Goal: Task Accomplishment & Management: Use online tool/utility

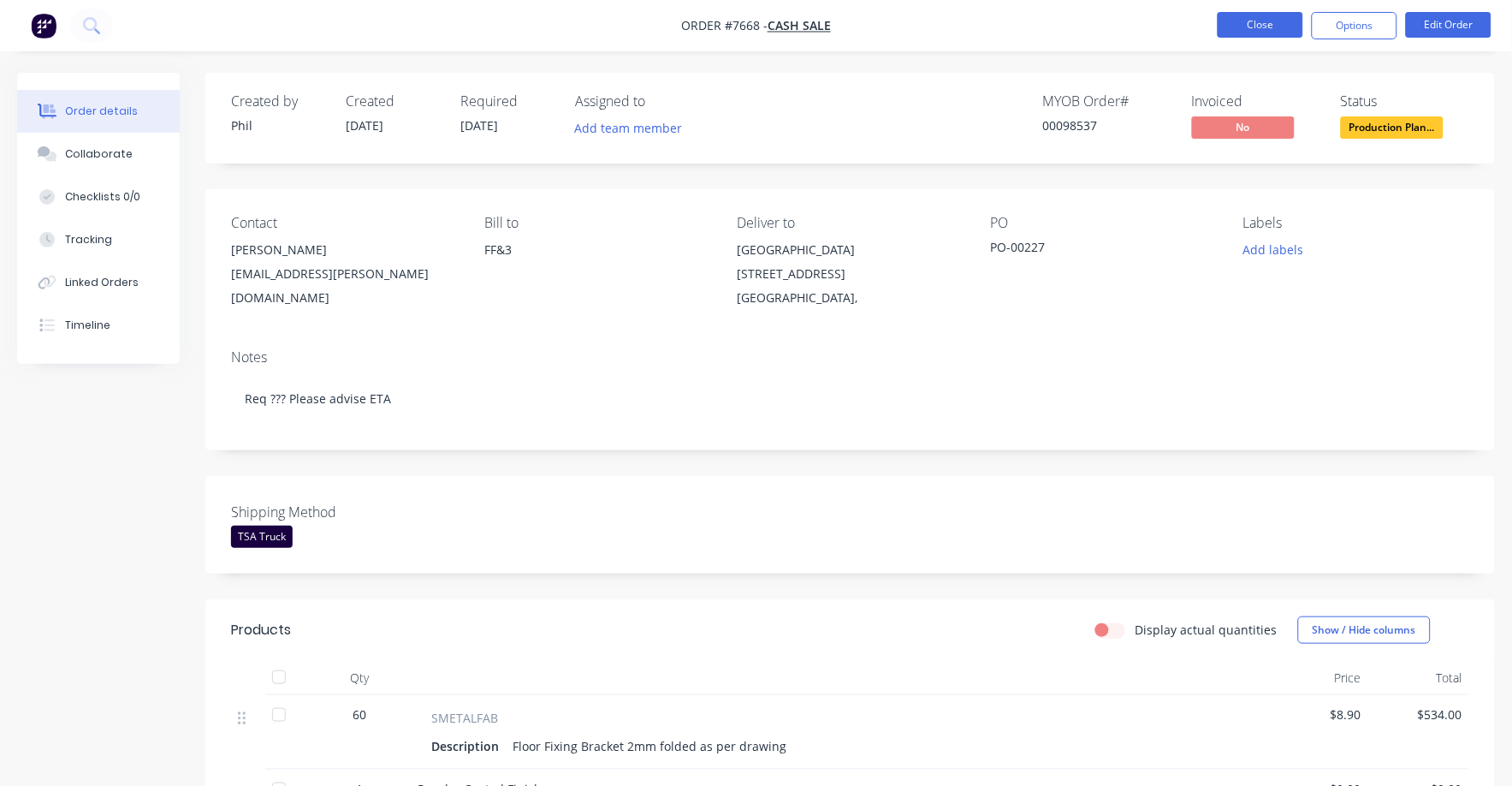
click at [1263, 18] on button "Close" at bounding box center [1260, 25] width 86 height 25
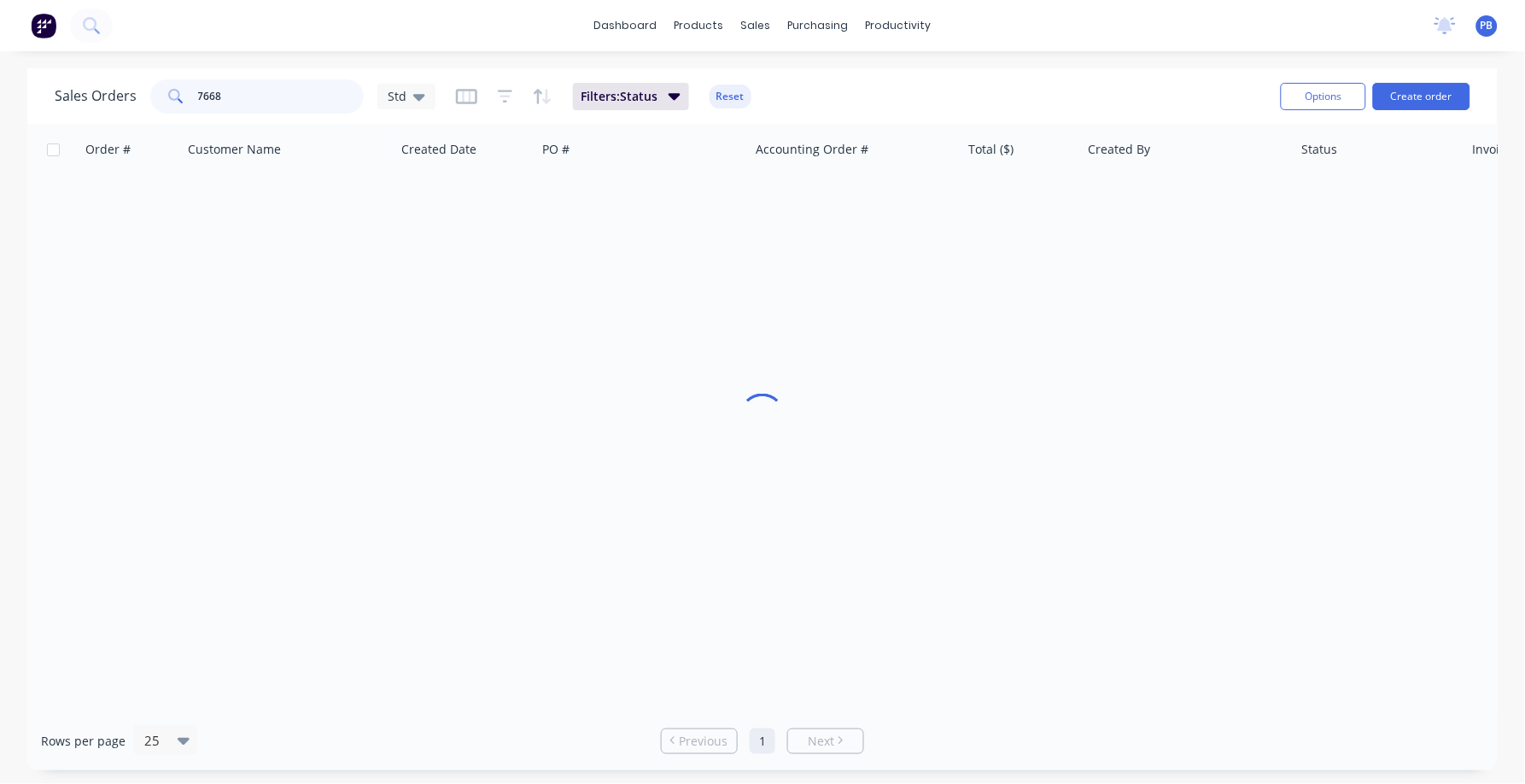
drag, startPoint x: 269, startPoint y: 96, endPoint x: 146, endPoint y: 89, distance: 123.2
click at [146, 89] on div "Sales Orders 7668 Std" at bounding box center [244, 96] width 381 height 34
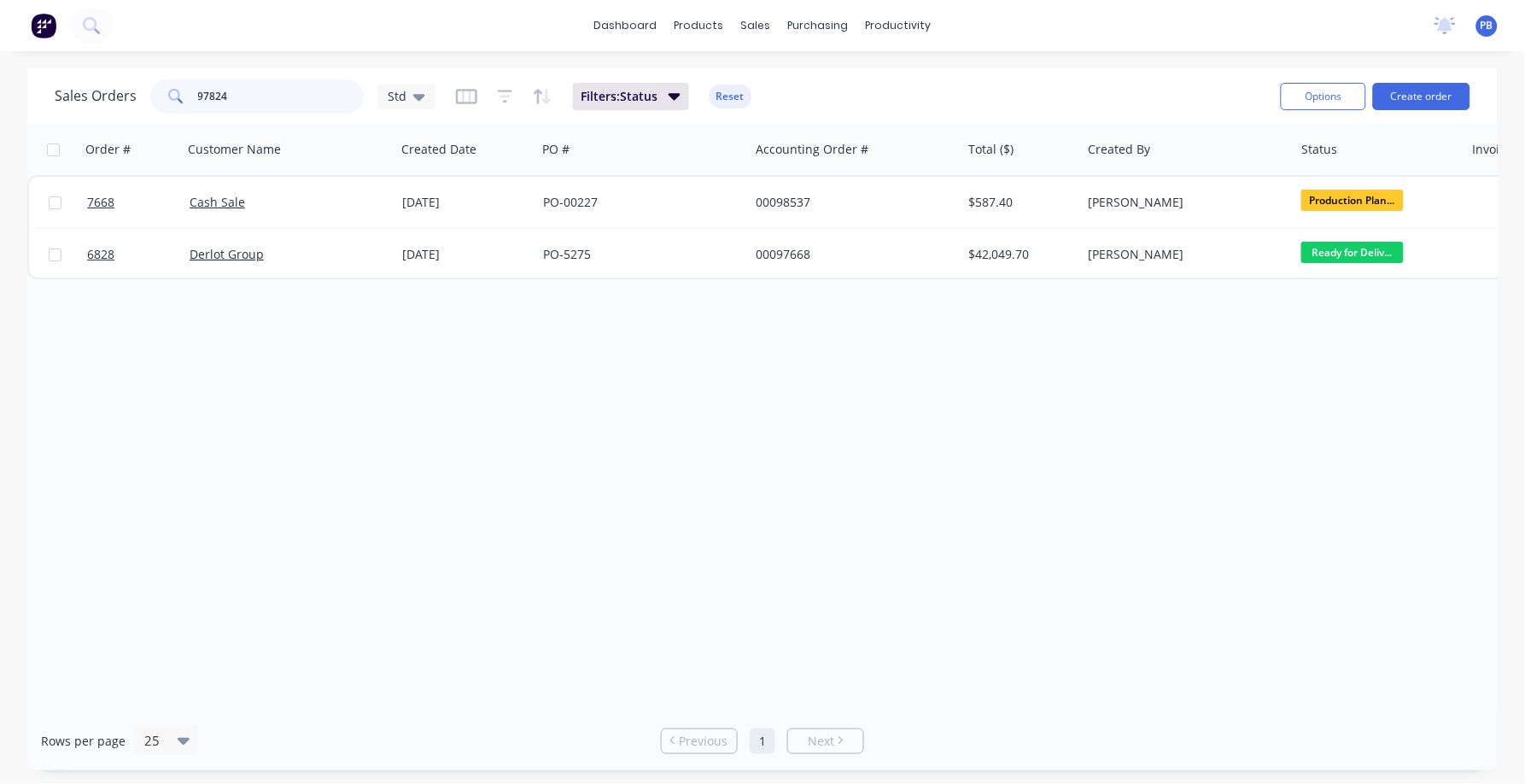
type input "97824"
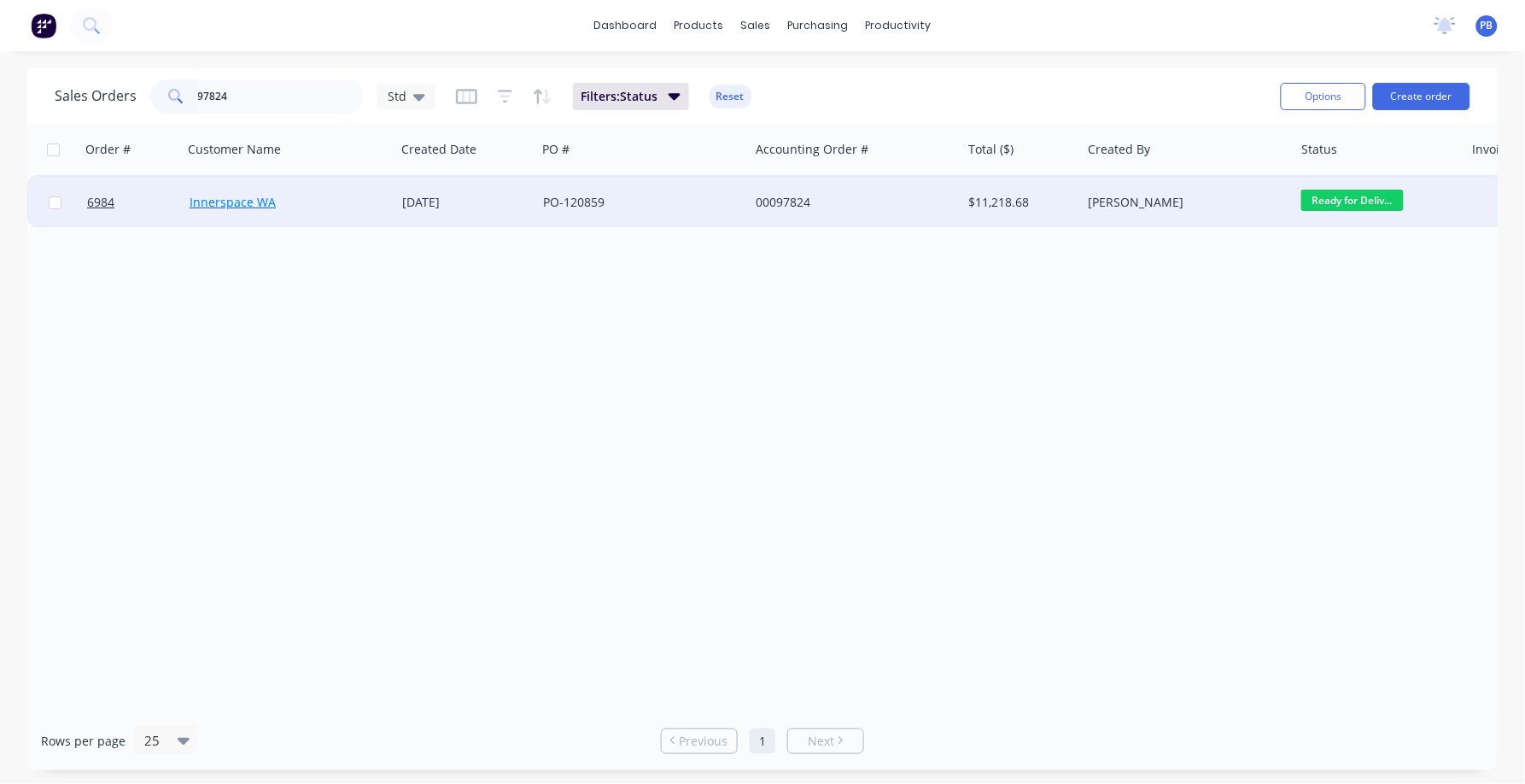
click at [242, 200] on link "Innerspace WA" at bounding box center [233, 201] width 86 height 16
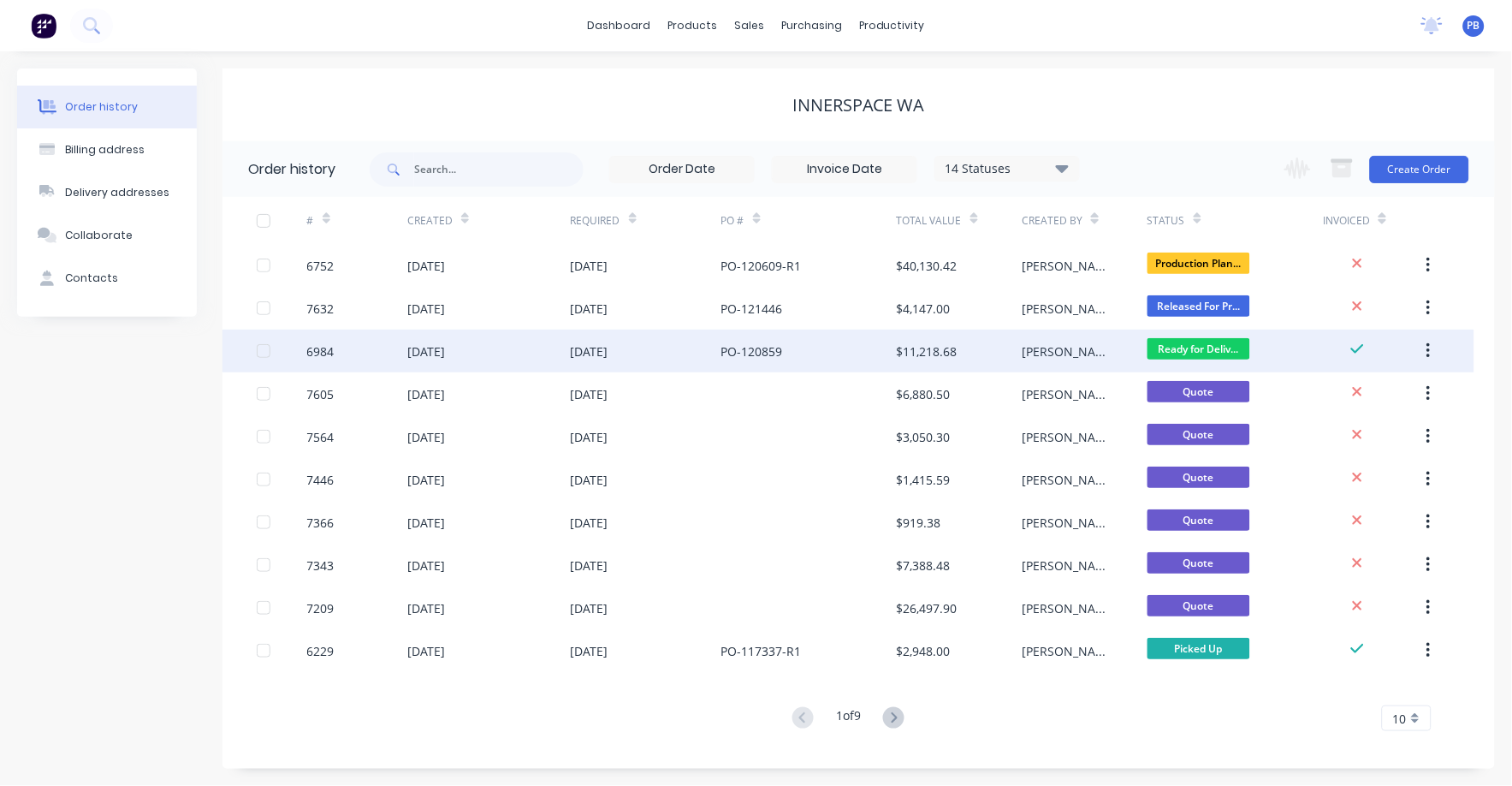
click at [760, 342] on div "PO-120859" at bounding box center [752, 351] width 61 height 18
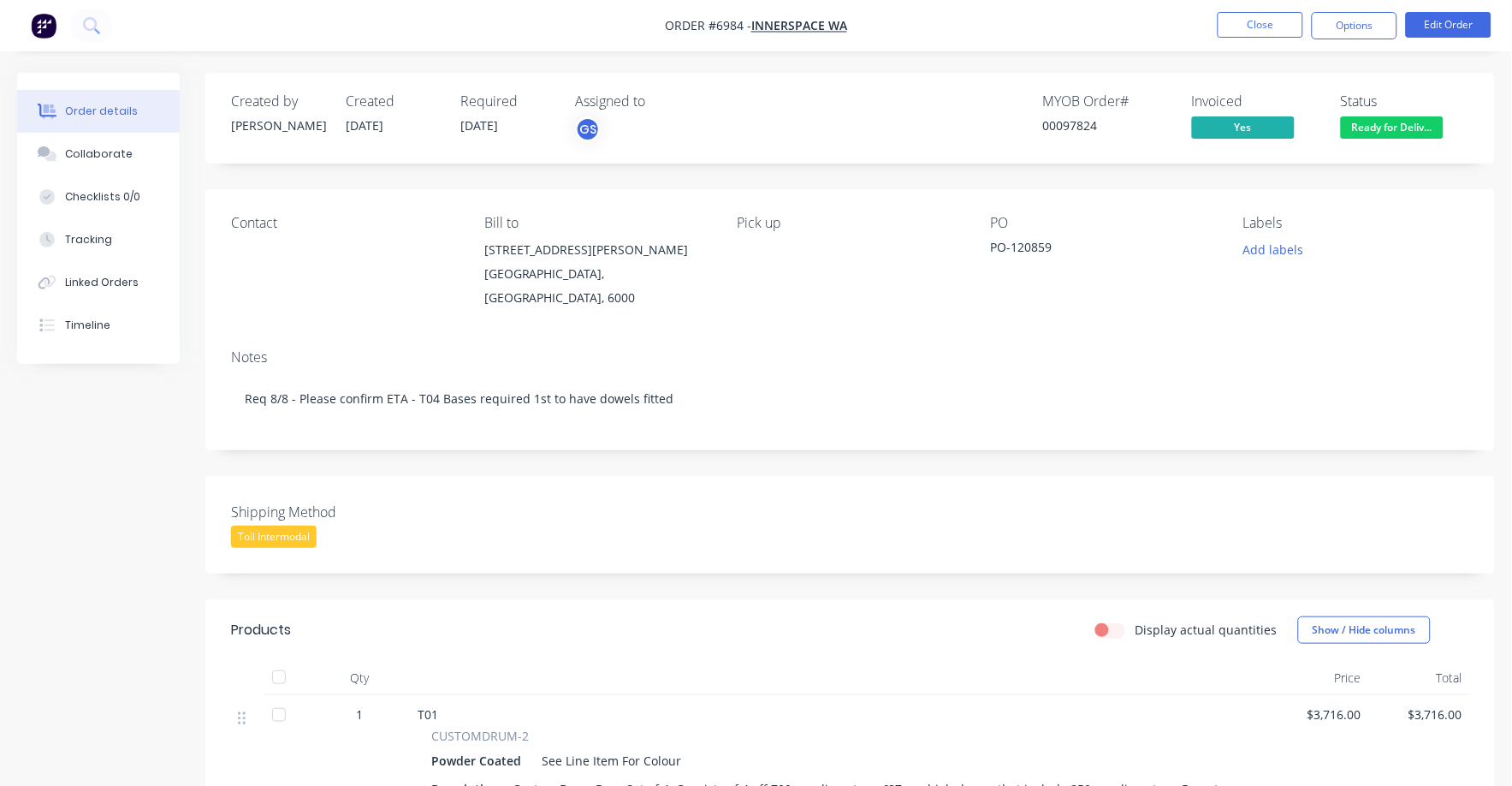
click at [262, 526] on div "Toll Intermodal" at bounding box center [273, 537] width 86 height 23
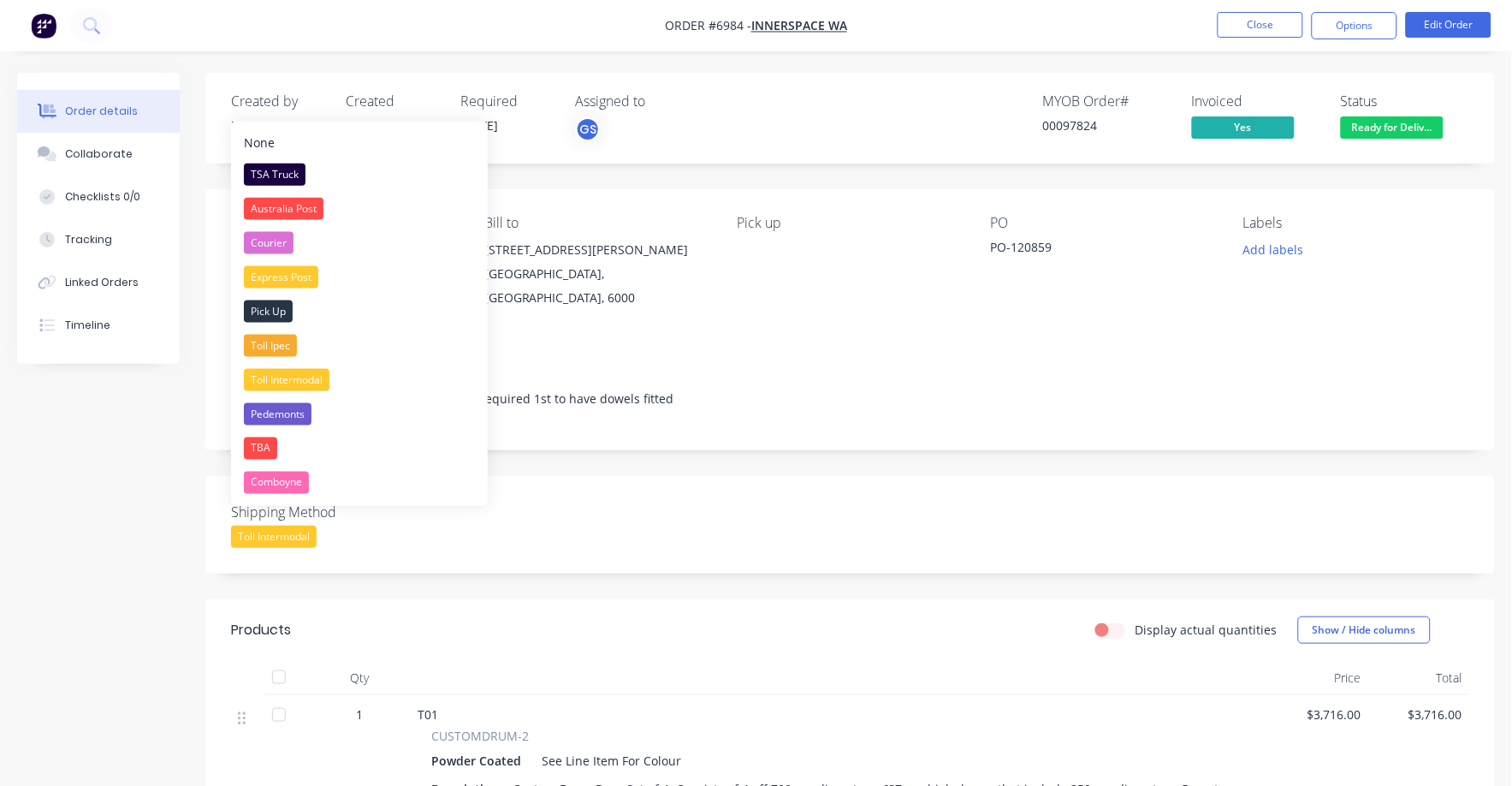
click at [262, 526] on div "Toll Intermodal" at bounding box center [273, 537] width 86 height 23
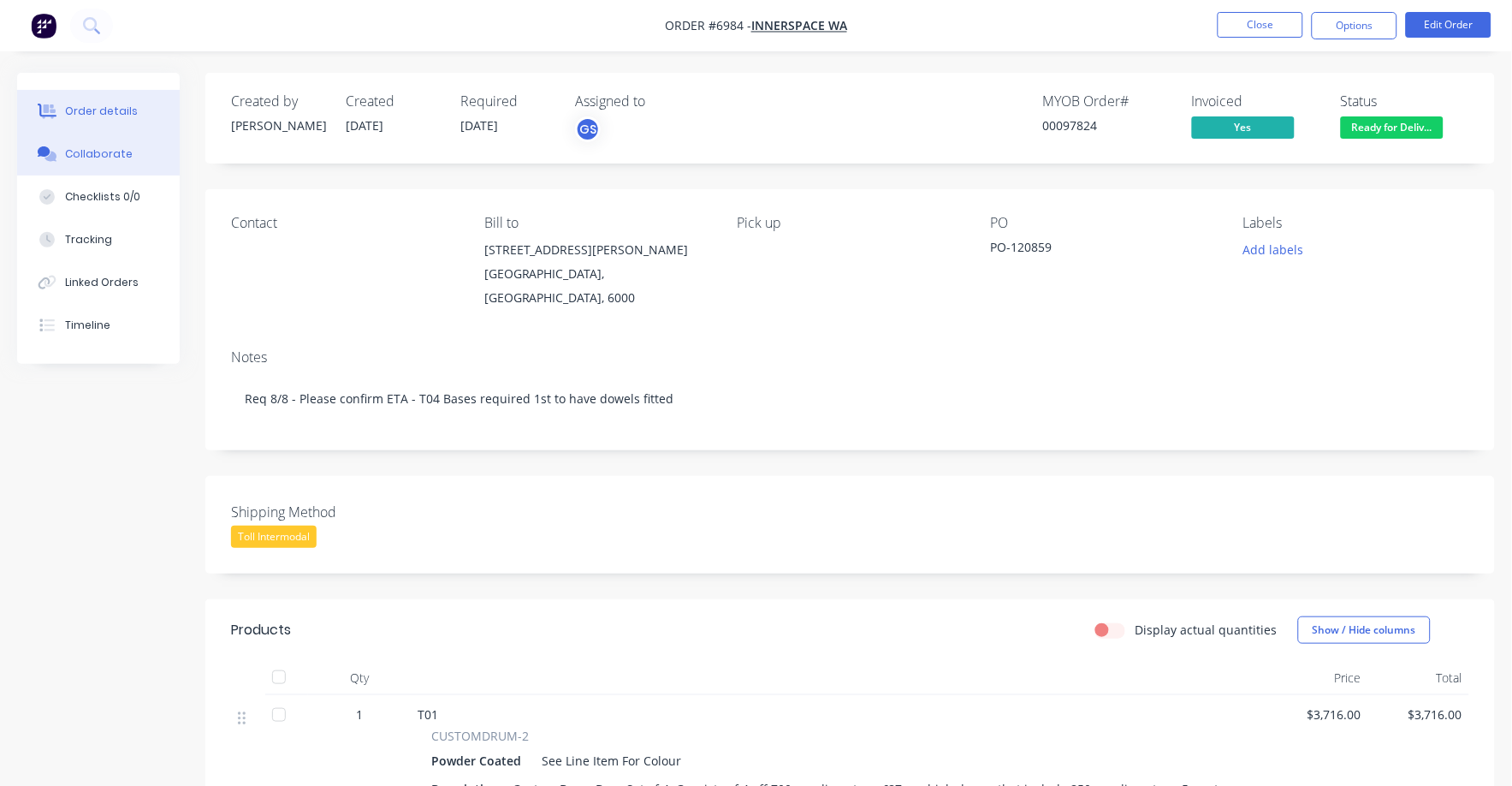
click at [91, 143] on button "Collaborate" at bounding box center [98, 154] width 163 height 42
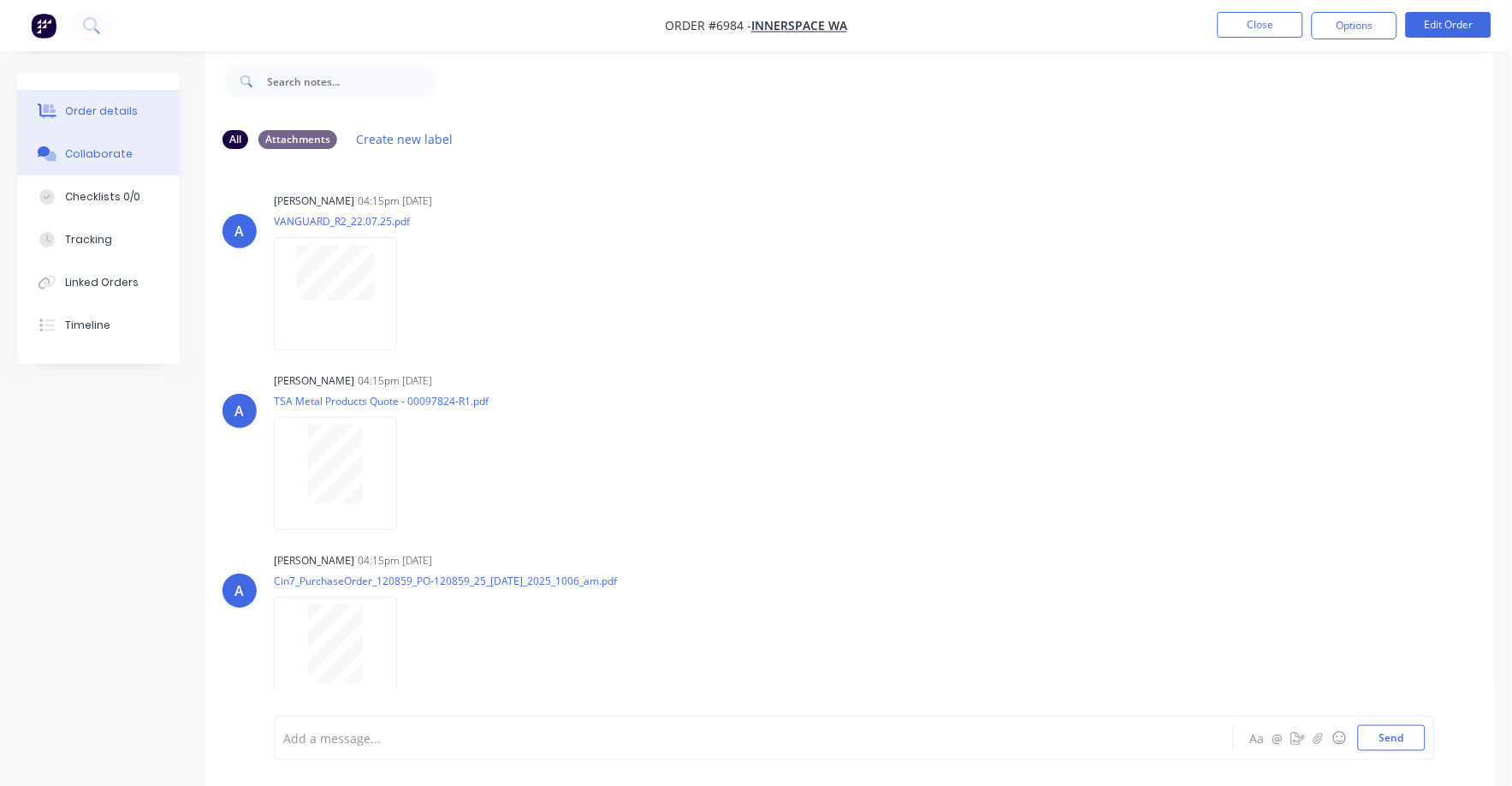
click at [79, 103] on button "Order details" at bounding box center [98, 110] width 163 height 42
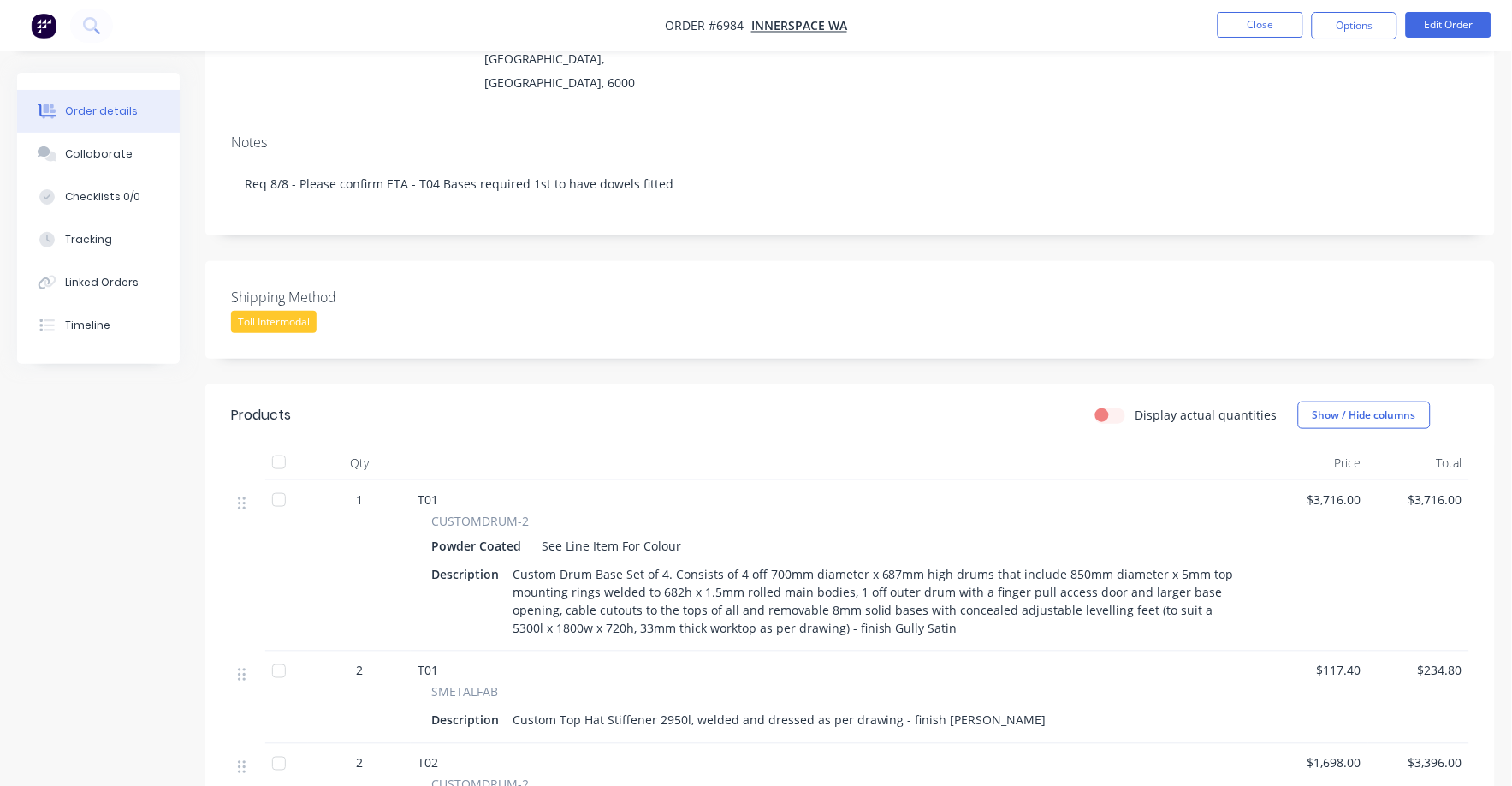
scroll to position [240, 0]
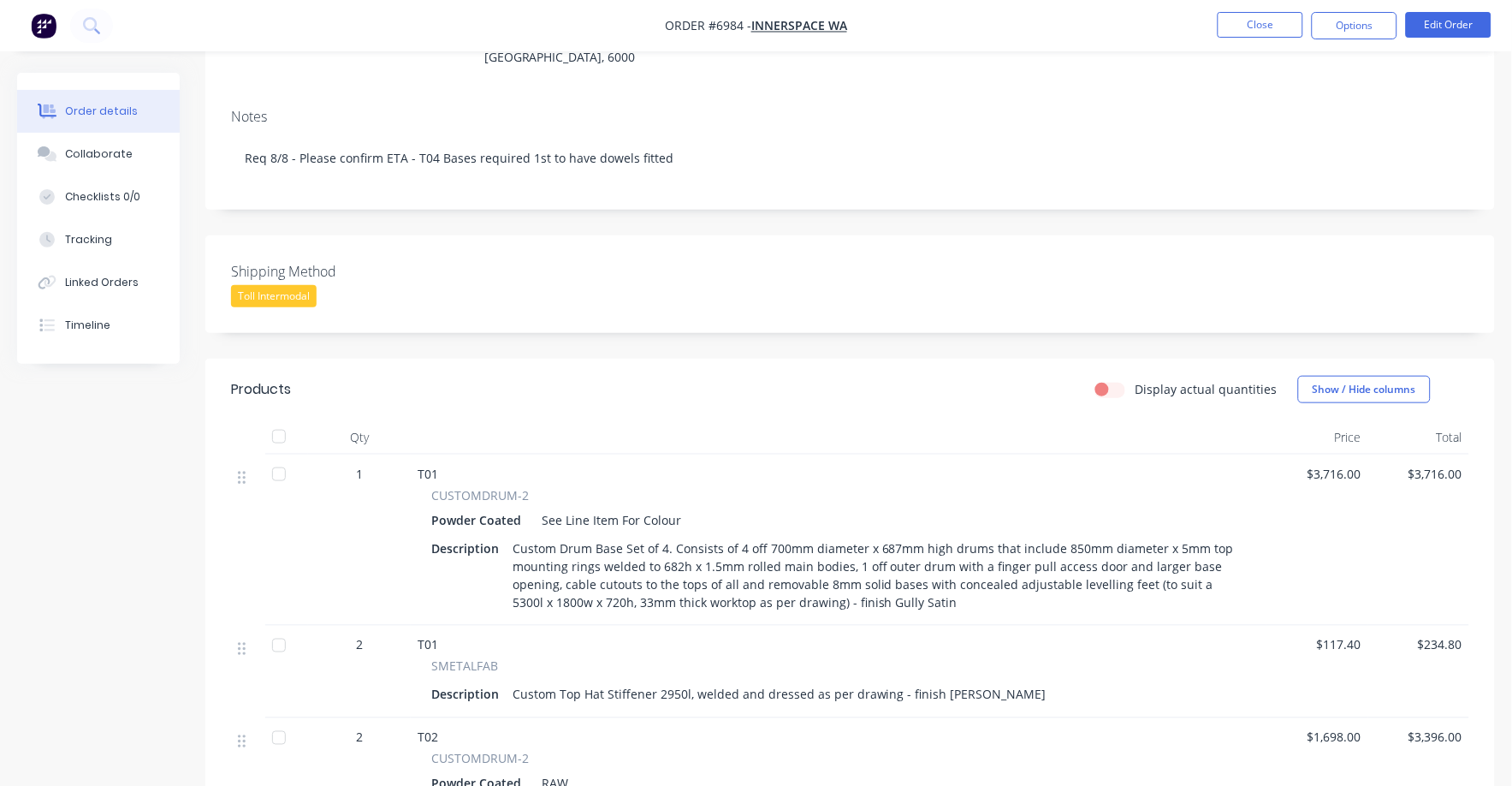
click at [302, 286] on div "Toll Intermodal" at bounding box center [273, 297] width 86 height 23
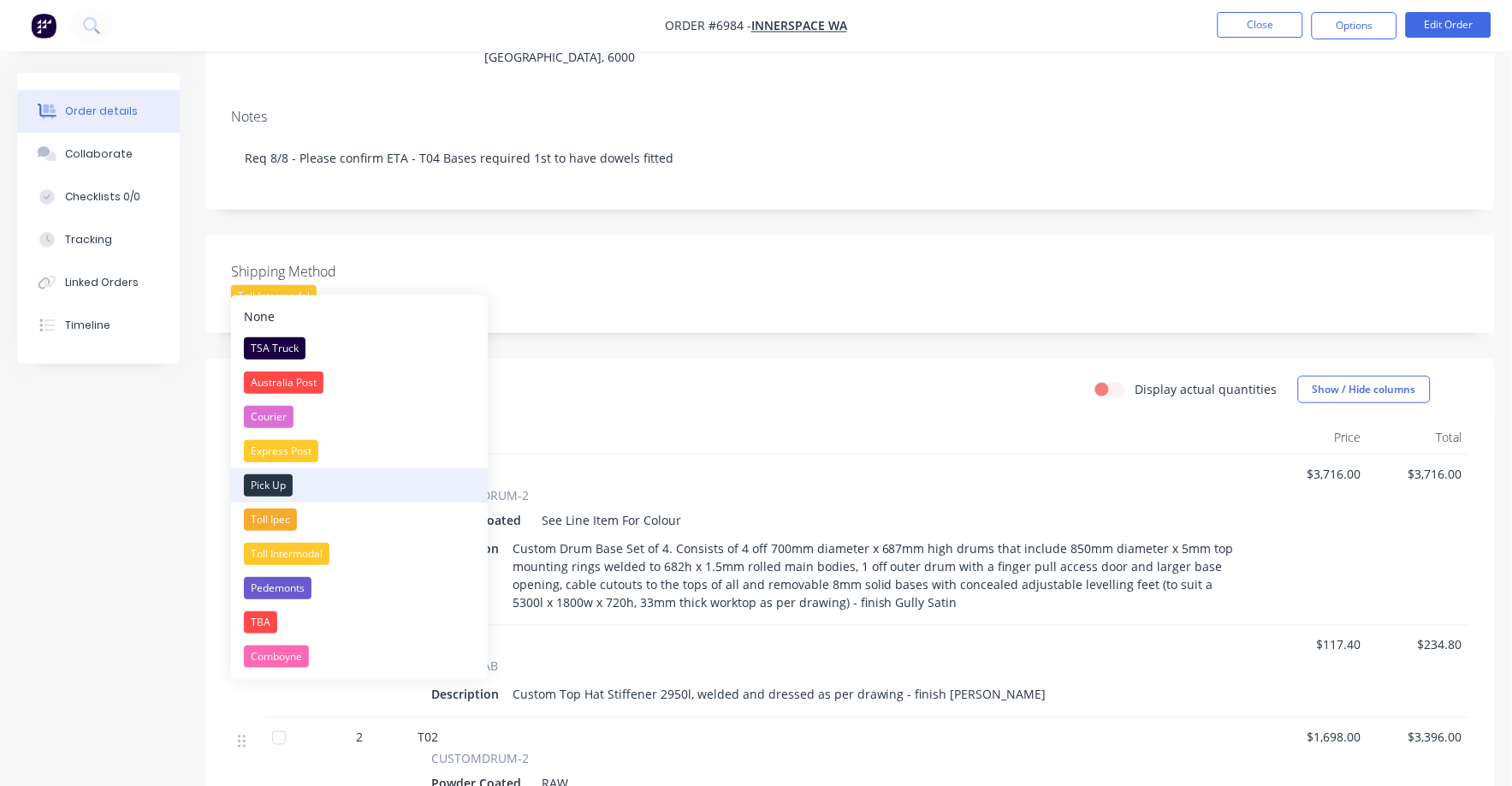
click at [277, 485] on div "Pick Up" at bounding box center [268, 485] width 49 height 23
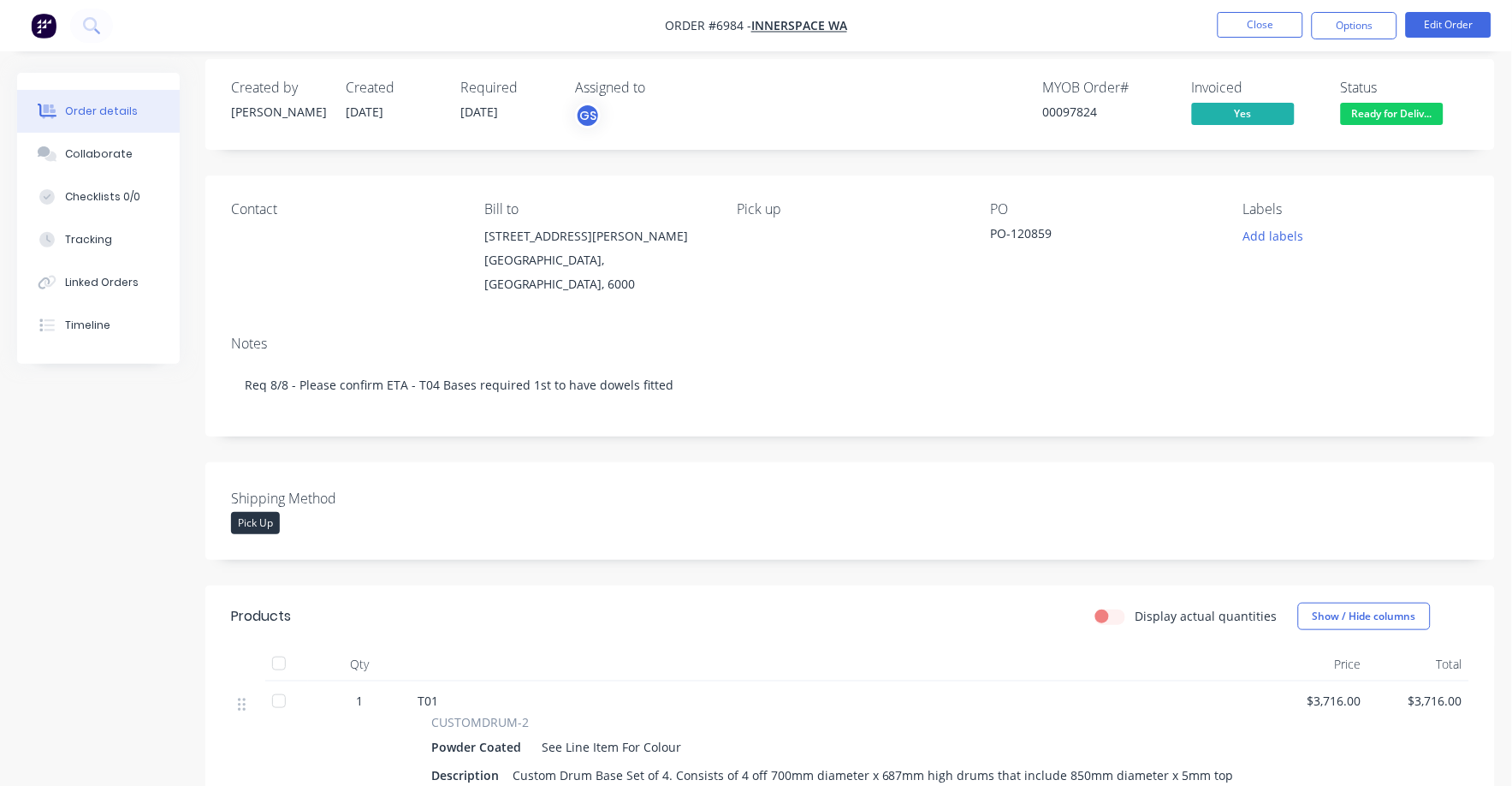
scroll to position [0, 0]
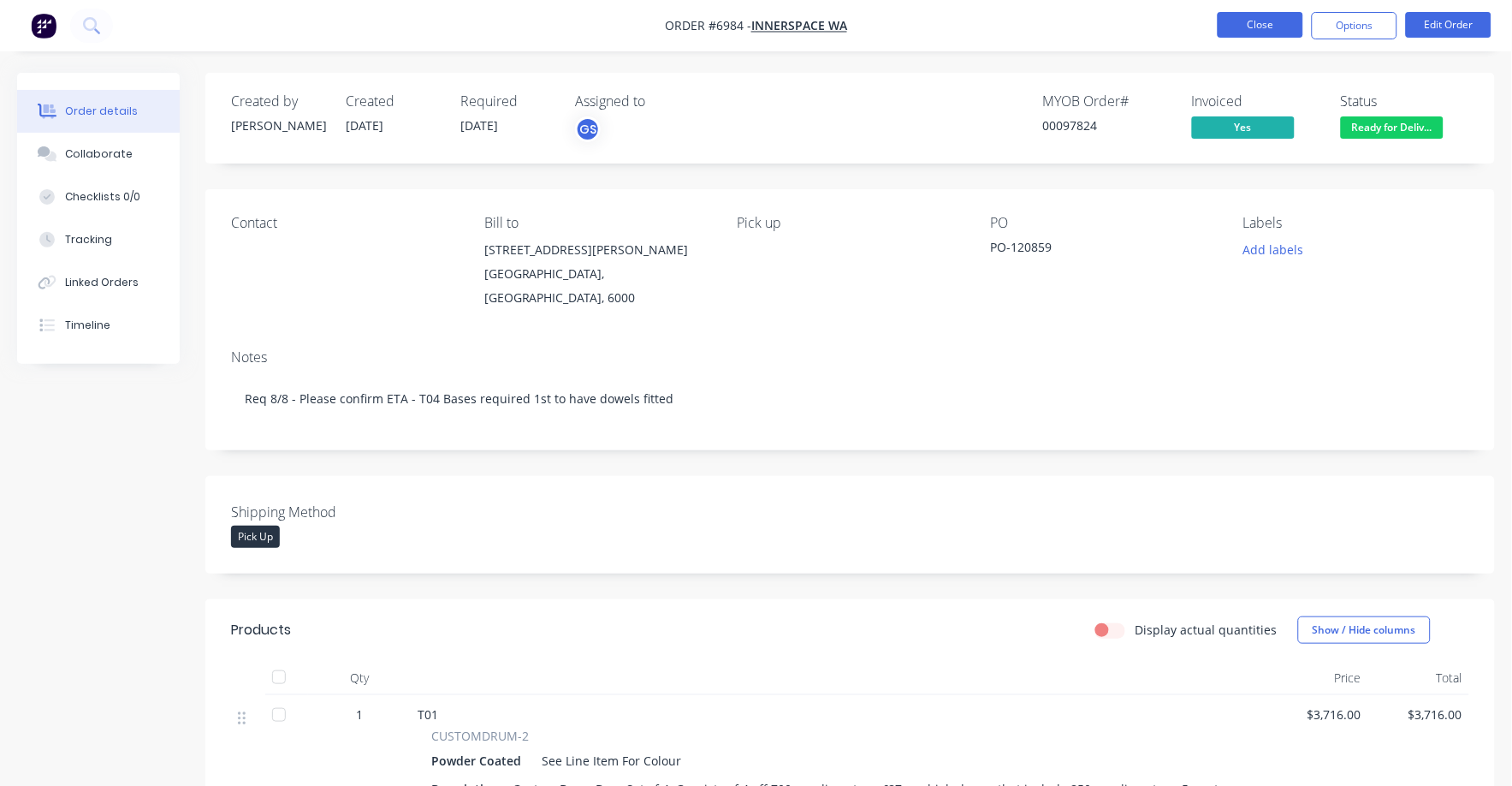
click at [1248, 21] on button "Close" at bounding box center [1260, 25] width 86 height 25
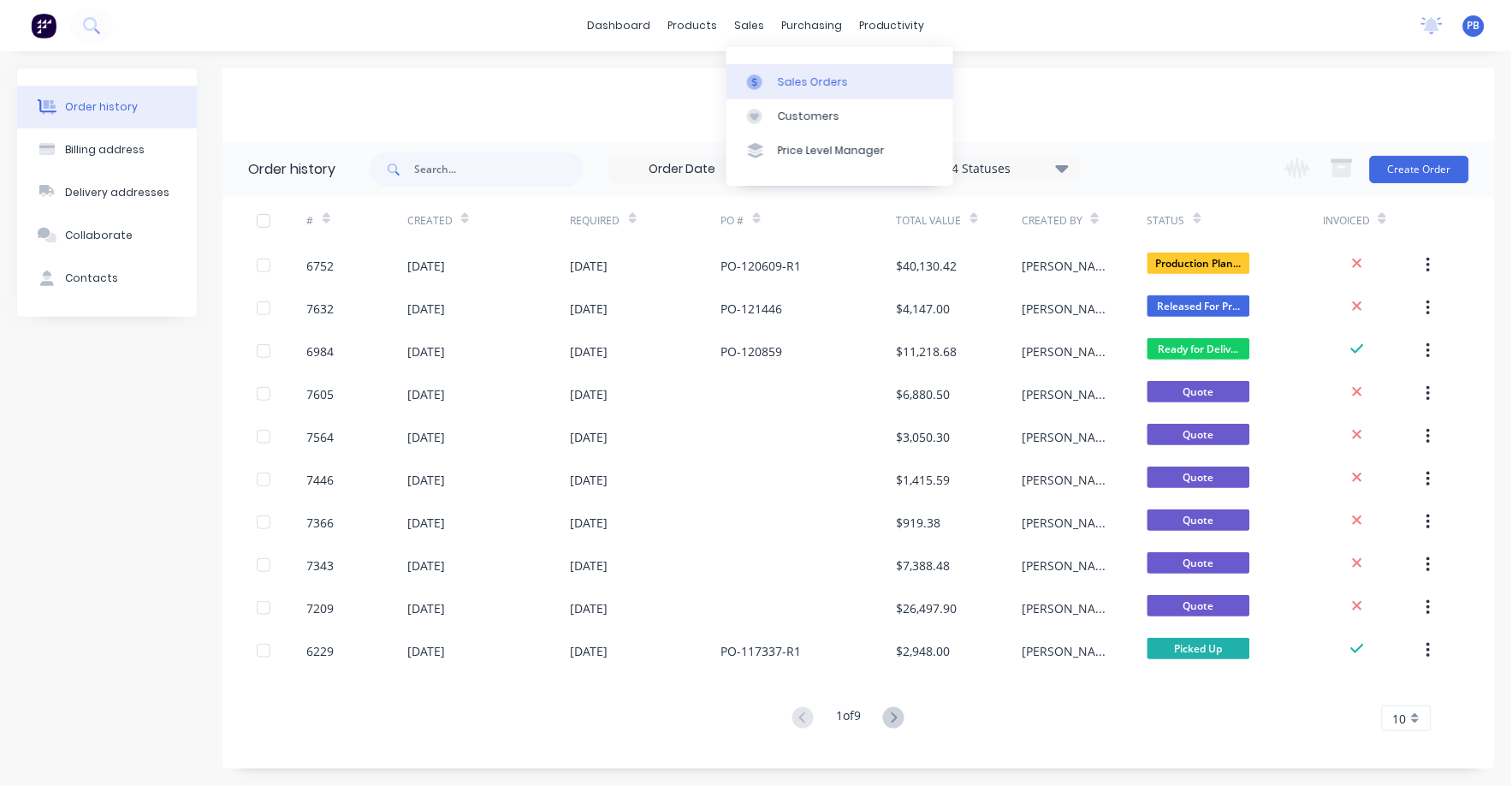
click at [799, 76] on div "Sales Orders" at bounding box center [813, 82] width 70 height 15
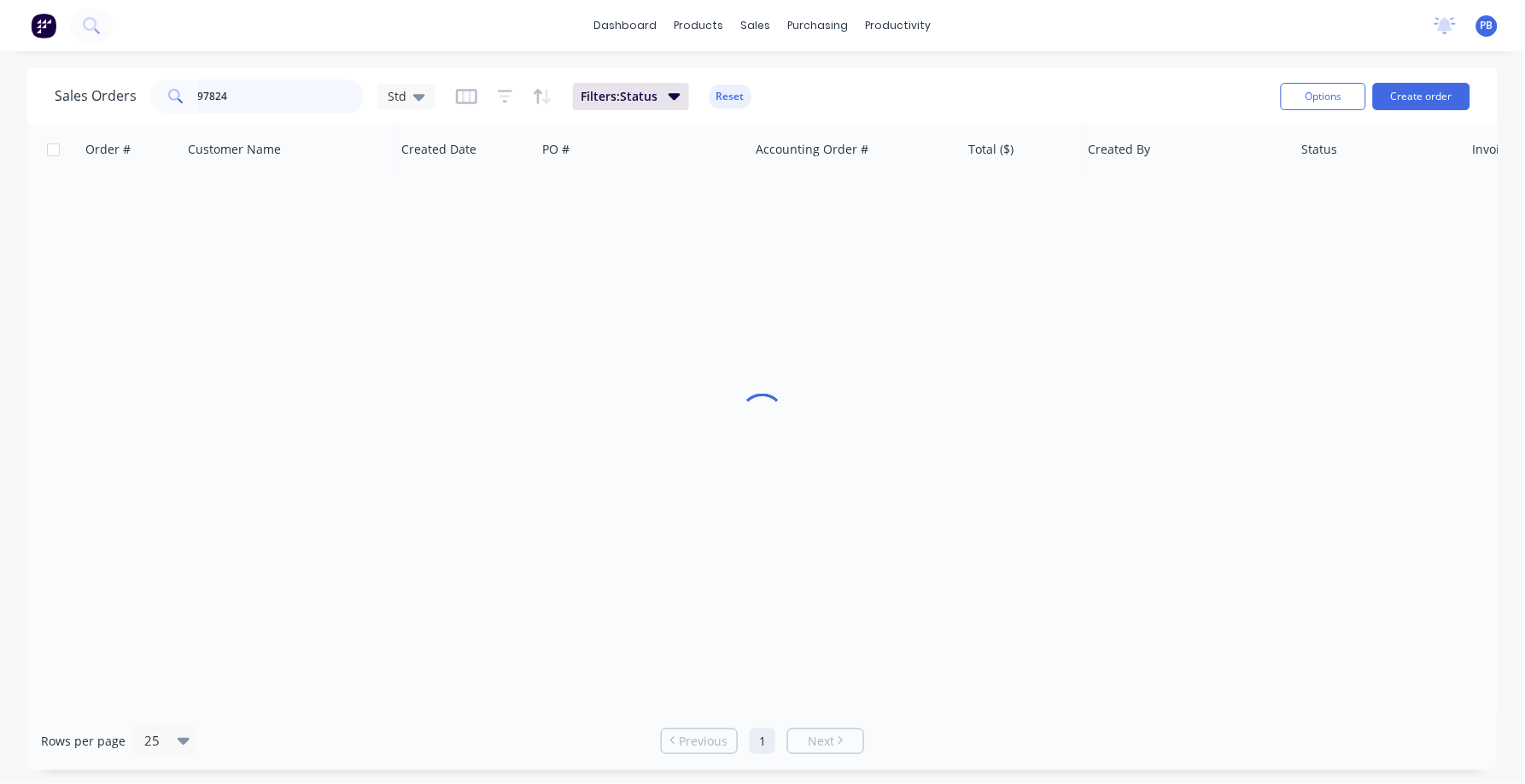
click at [238, 98] on input "97824" at bounding box center [281, 96] width 166 height 34
click at [242, 104] on input "97824" at bounding box center [281, 96] width 166 height 34
type input "98579"
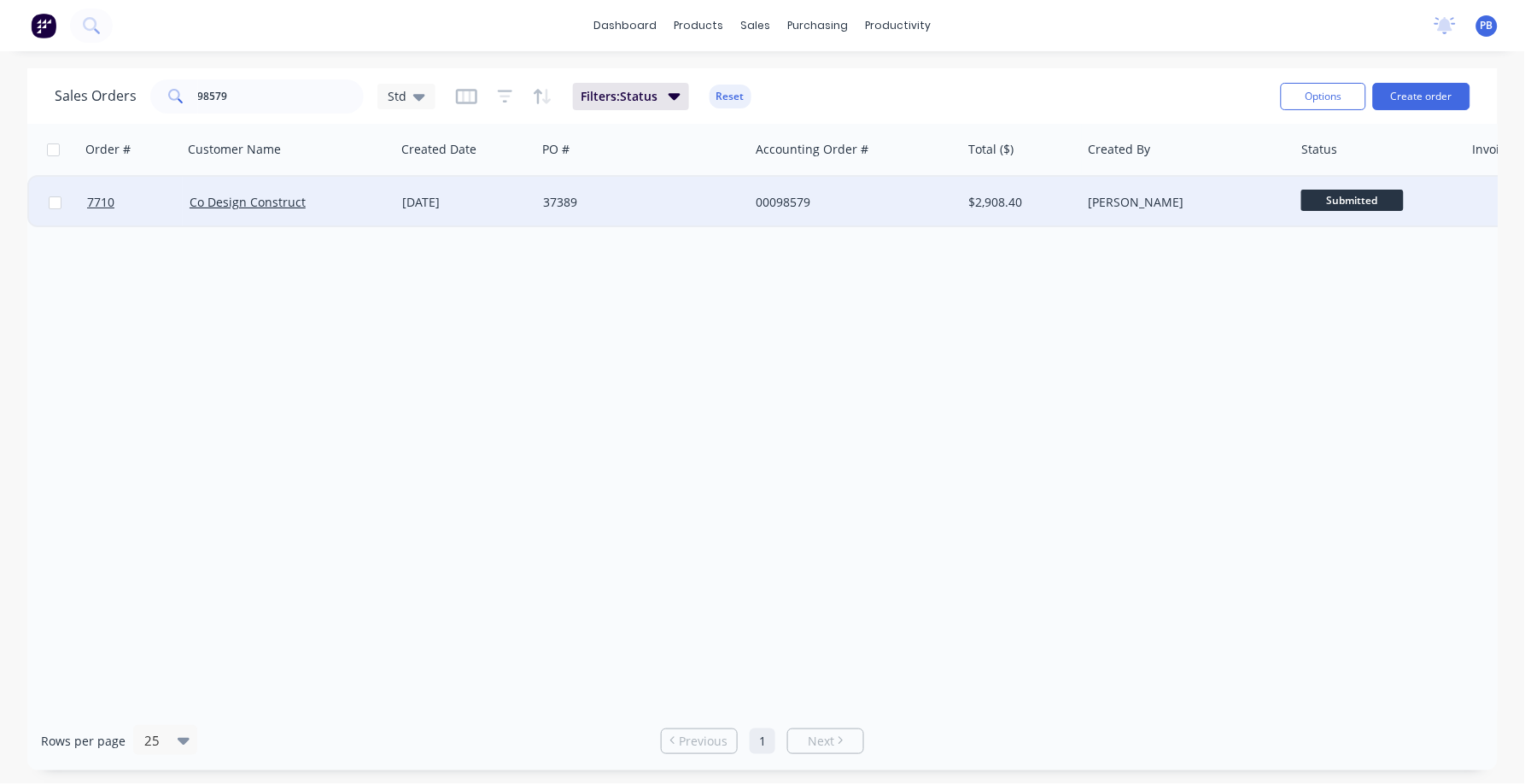
click at [785, 196] on div "00098579" at bounding box center [851, 202] width 190 height 17
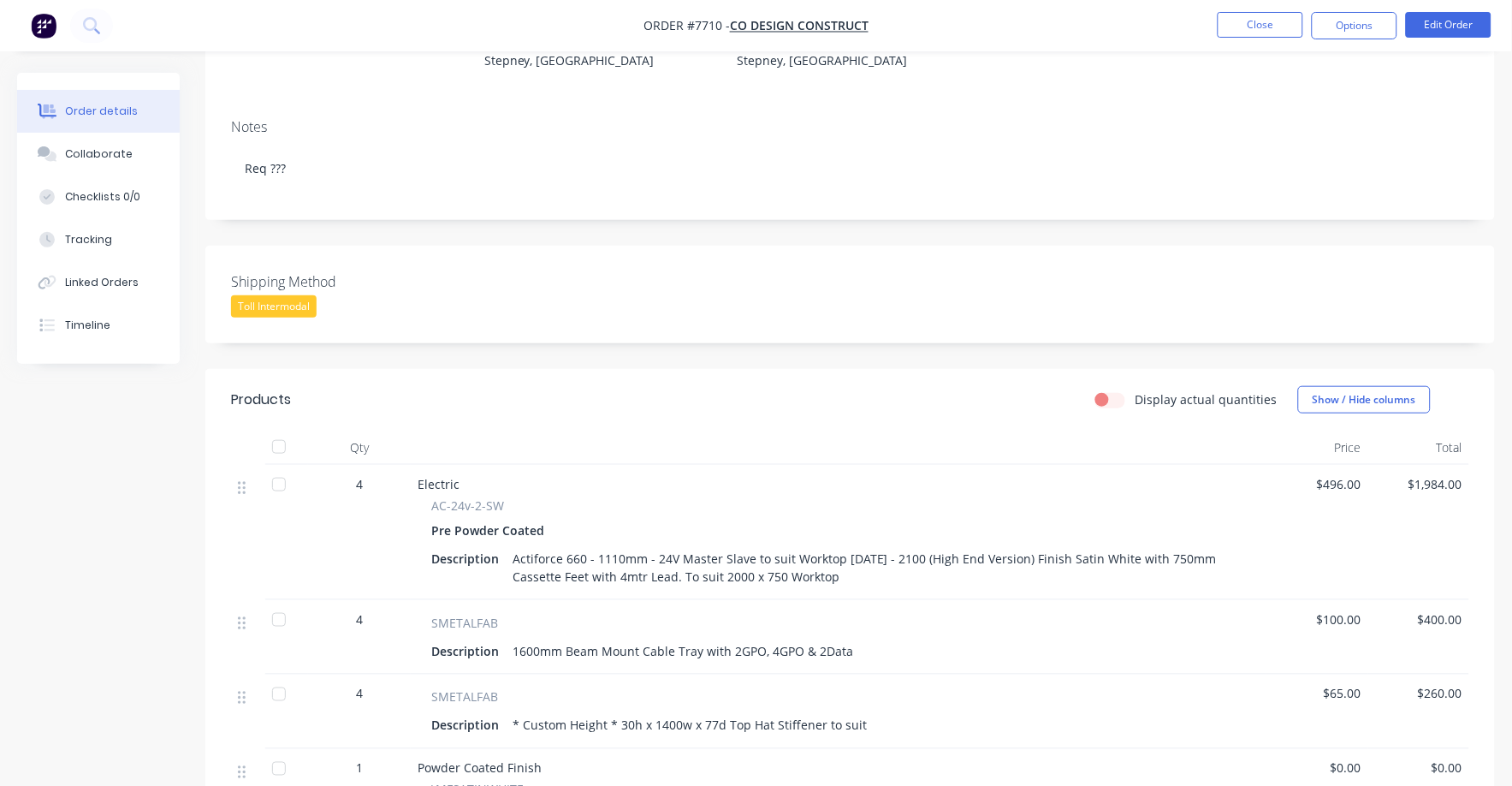
scroll to position [321, 0]
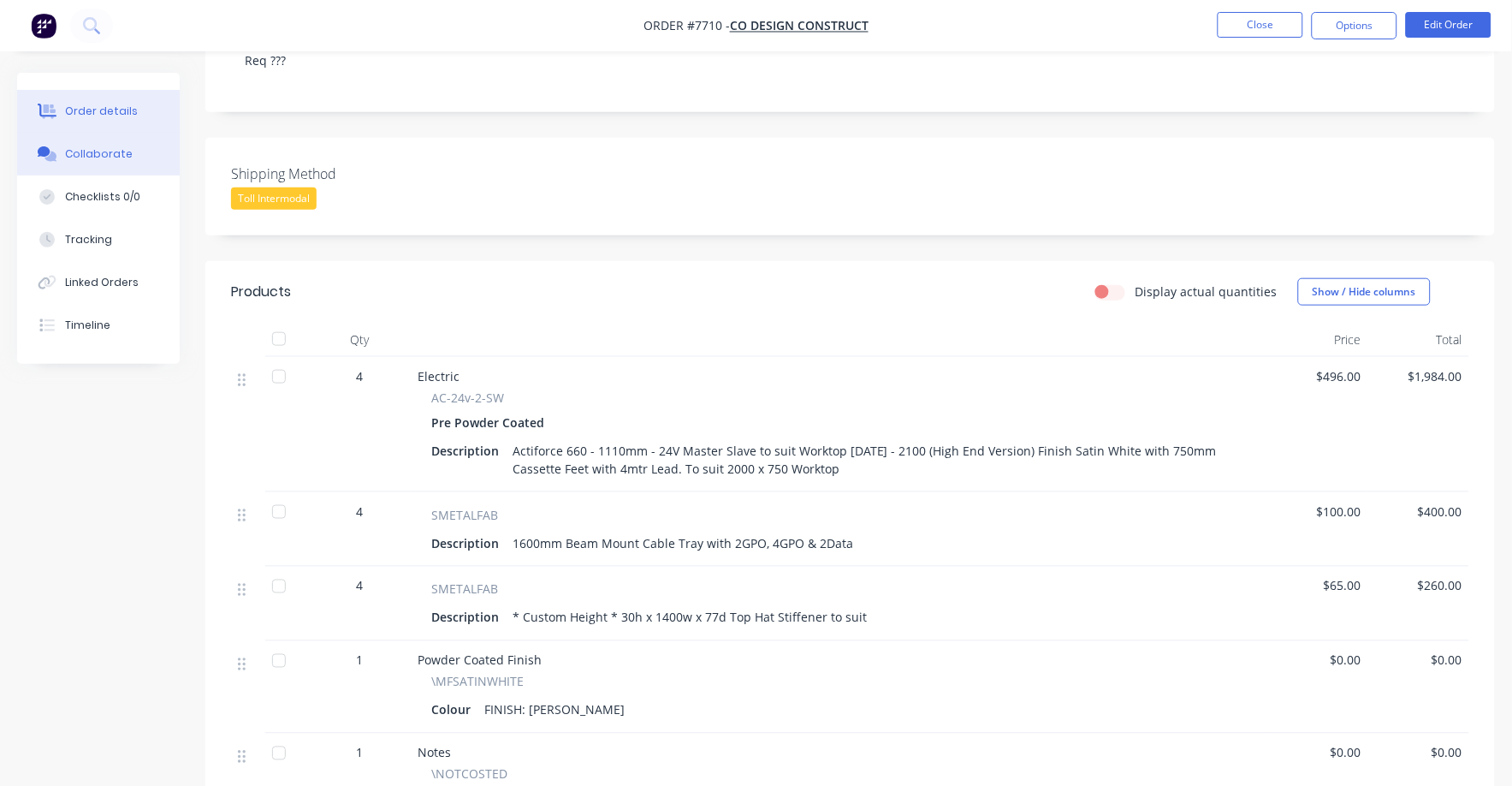
click at [90, 149] on div "Collaborate" at bounding box center [99, 154] width 68 height 15
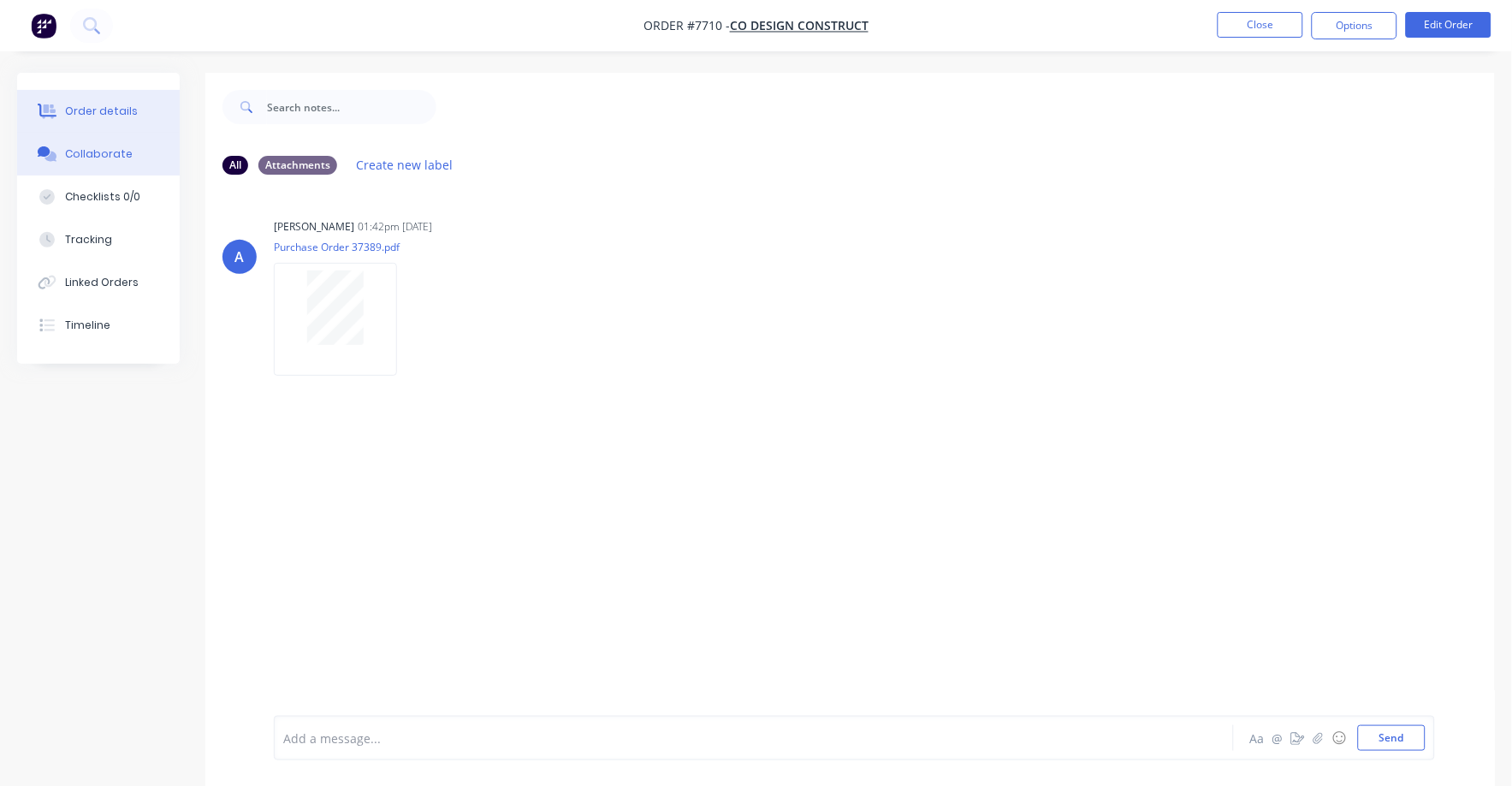
click at [95, 102] on button "Order details" at bounding box center [98, 110] width 163 height 42
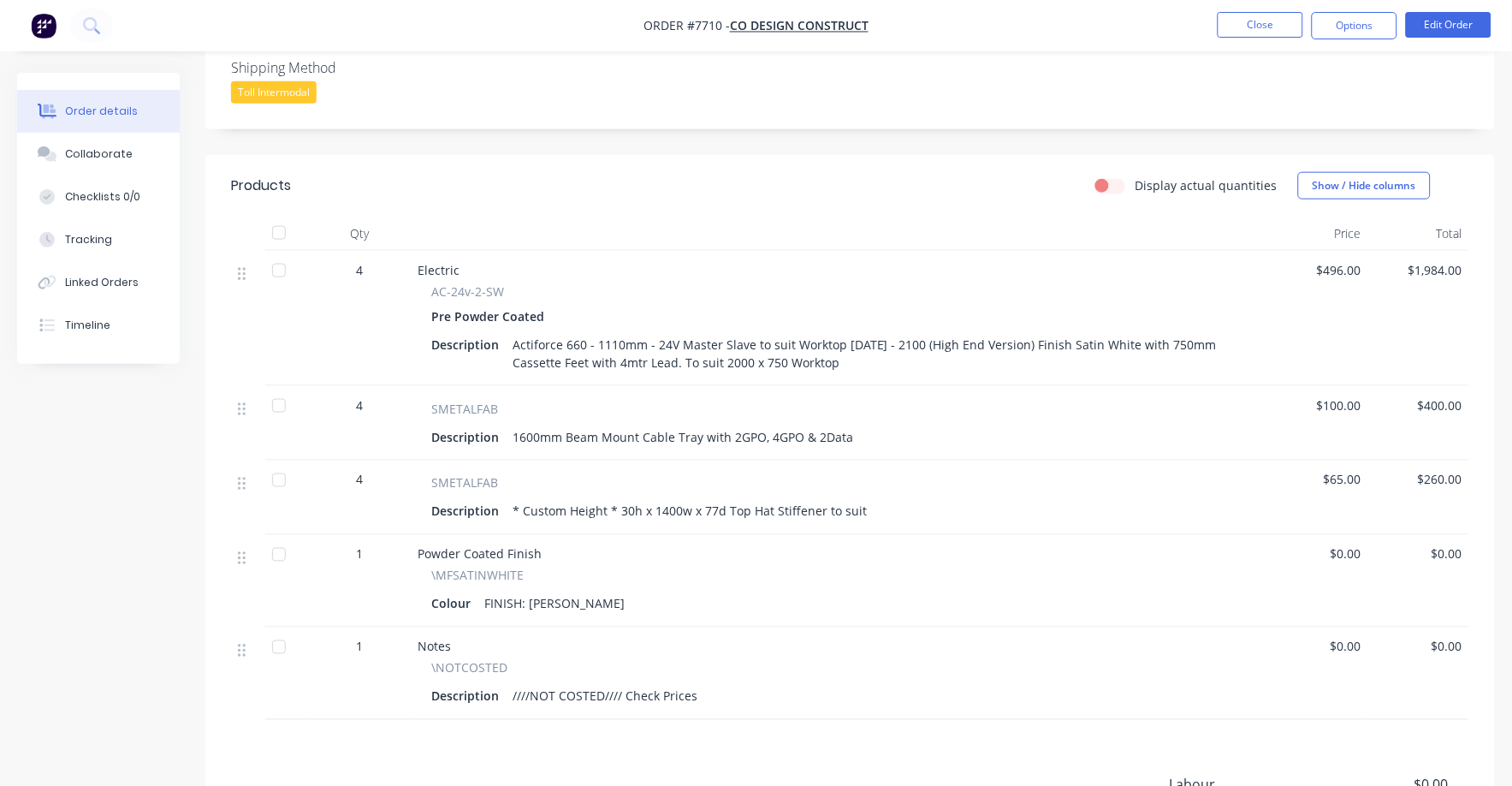
scroll to position [535, 0]
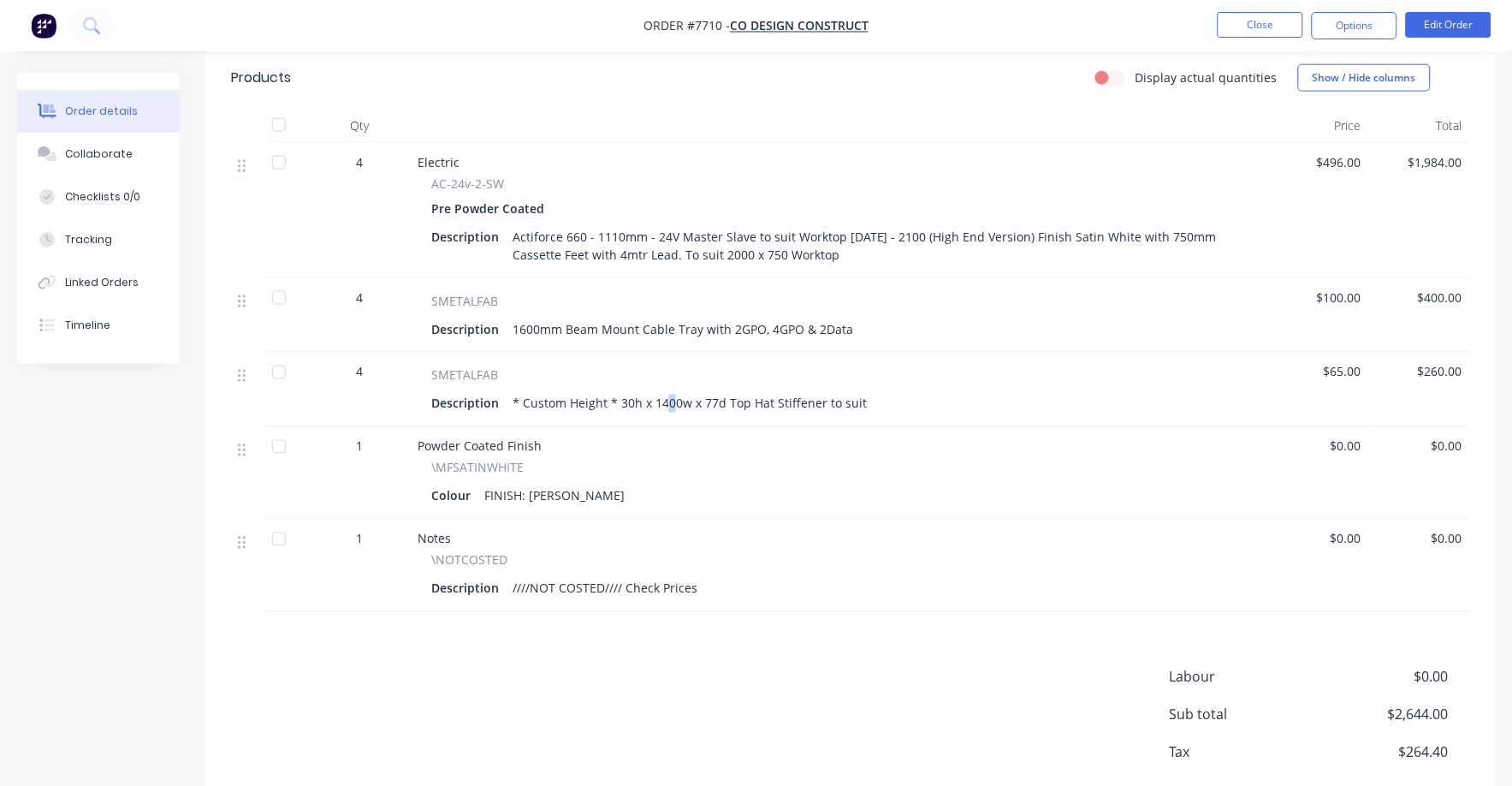
click at [668, 402] on div "* Custom Height * 30h x 1400w x 77d Top Hat Stiffener to suit" at bounding box center [690, 403] width 368 height 25
drag, startPoint x: 668, startPoint y: 402, endPoint x: 723, endPoint y: 514, distance: 124.8
click at [723, 514] on div "Powder Coated Finish \MFSATINWHITE Colour FINISH: Satin White" at bounding box center [838, 473] width 855 height 92
click at [1465, 26] on button "Edit Order" at bounding box center [1449, 25] width 86 height 25
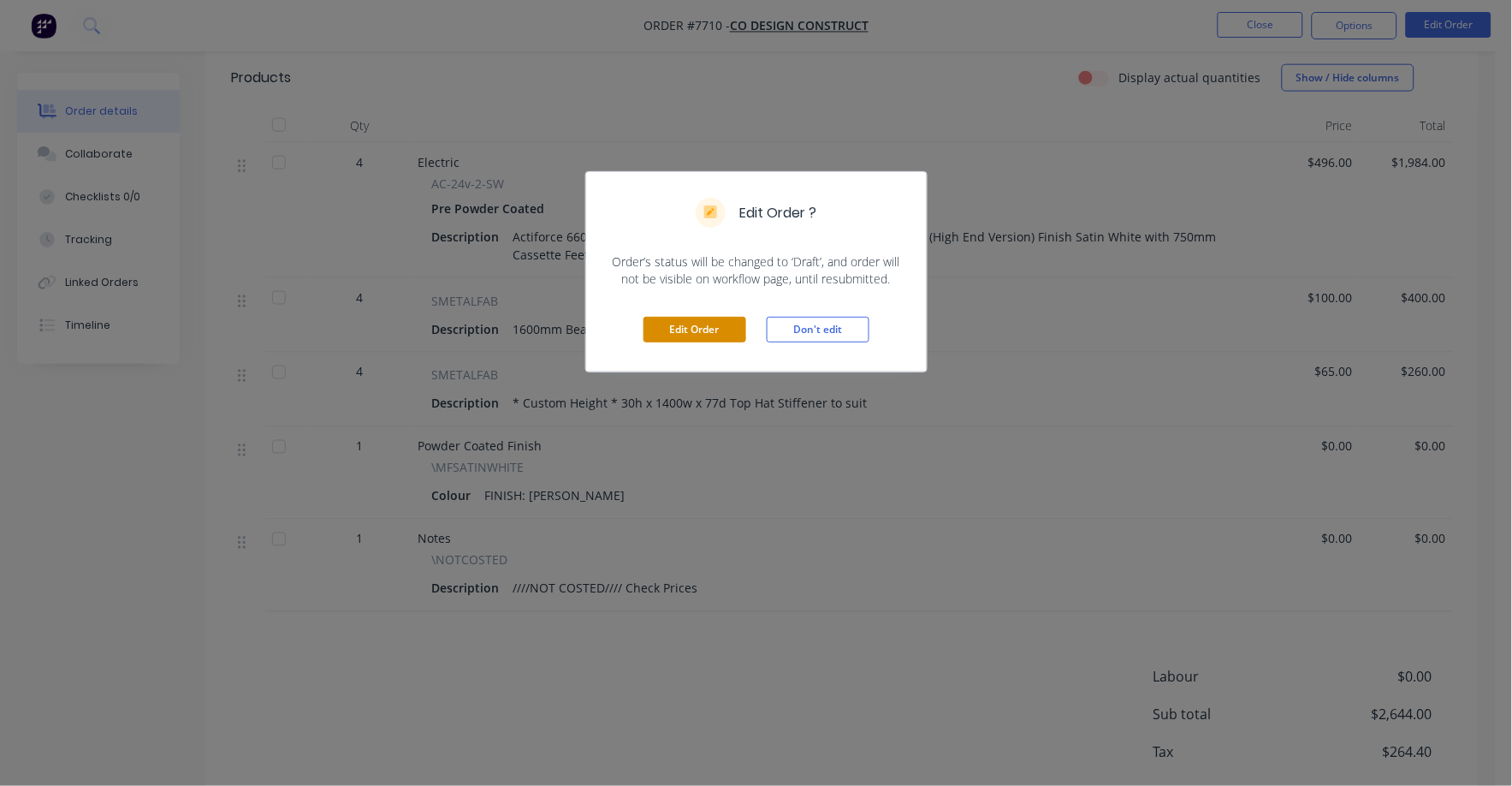
click at [707, 340] on button "Edit Order" at bounding box center [694, 329] width 103 height 25
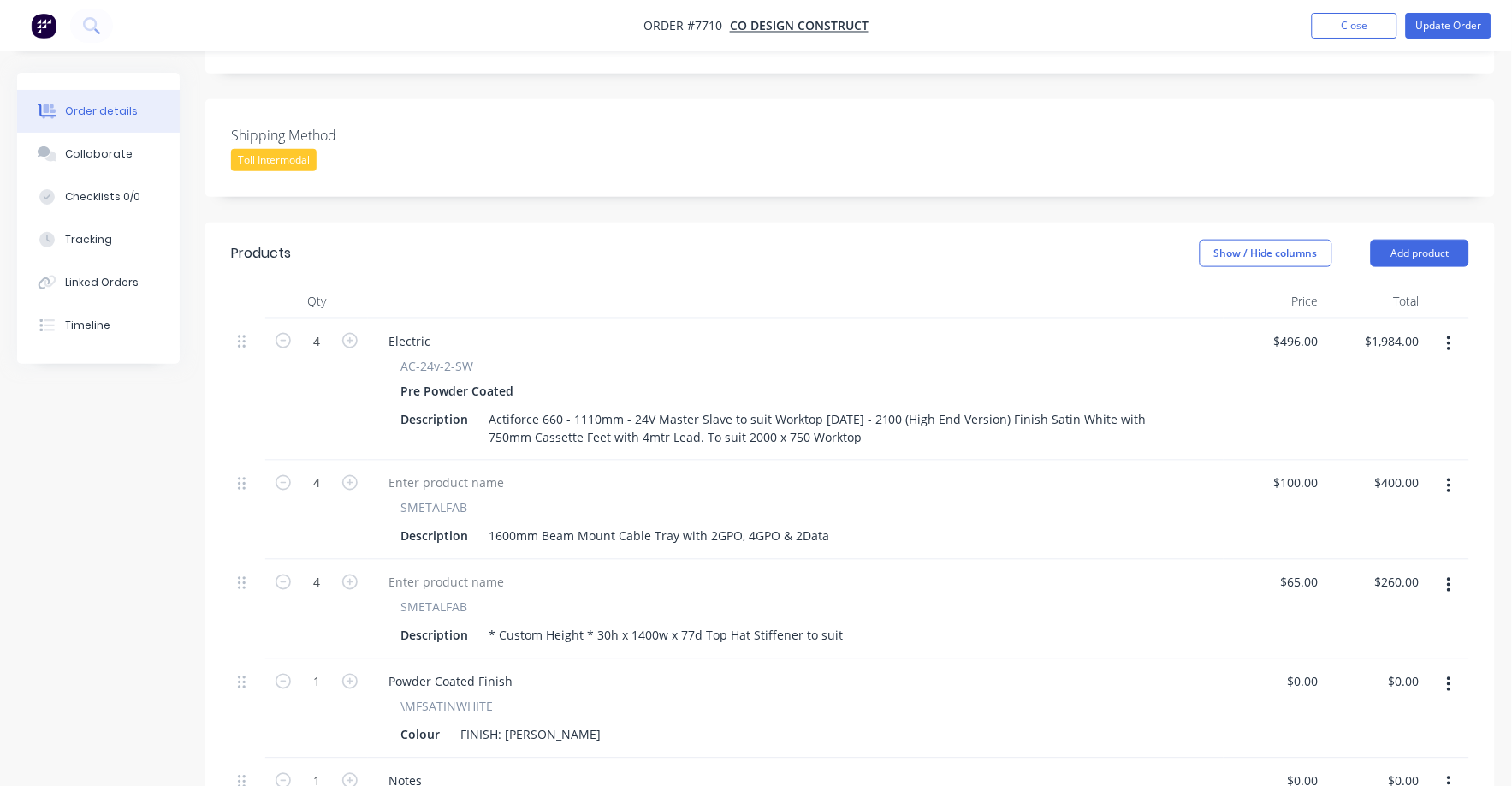
scroll to position [427, 0]
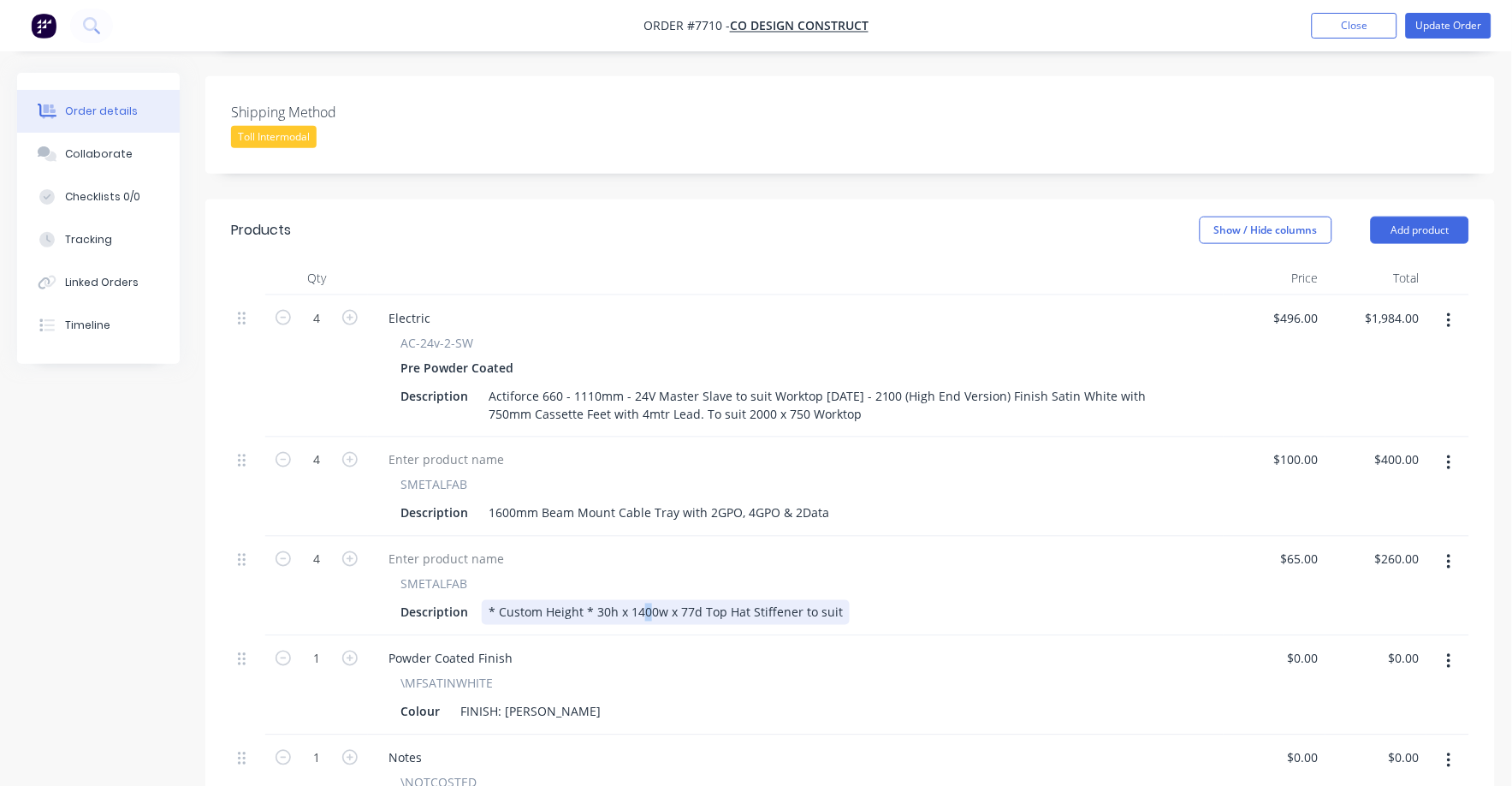
click at [642, 600] on div "* Custom Height * 30h x 1400w x 77d Top Hat Stiffener to suit" at bounding box center [665, 613] width 368 height 25
